Goal: Find specific page/section: Find specific page/section

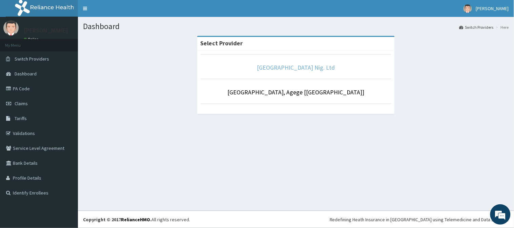
click at [293, 69] on link "[GEOGRAPHIC_DATA] Nig. Ltd" at bounding box center [296, 68] width 78 height 8
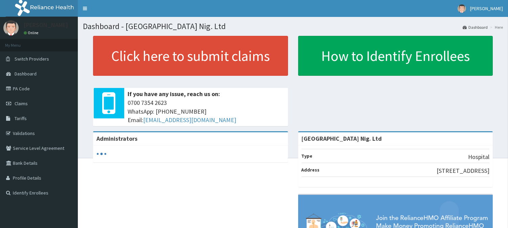
click at [25, 90] on link "PA Code" at bounding box center [39, 88] width 78 height 15
